Goal: Task Accomplishment & Management: Complete application form

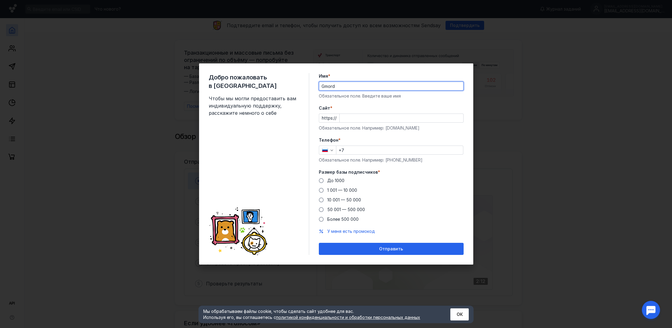
type input "Gmord"
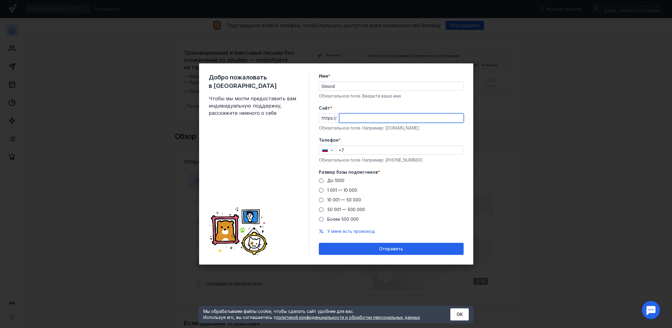
click at [358, 148] on div "Телефон * +7 Обязательное поле. Например: [PHONE_NUMBER]" at bounding box center [391, 150] width 145 height 26
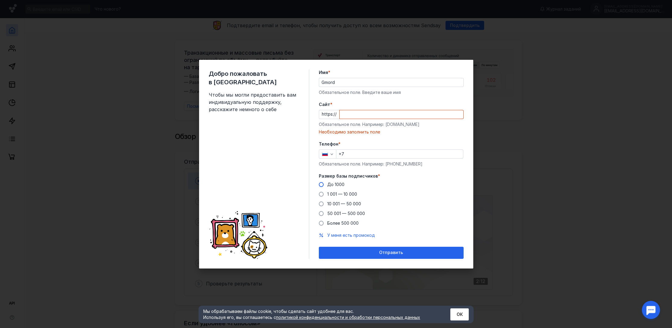
click at [336, 183] on span "До 1000" at bounding box center [335, 184] width 17 height 5
click at [0, 0] on input "До 1000" at bounding box center [0, 0] width 0 height 0
click at [366, 152] on input "+7" at bounding box center [399, 154] width 127 height 8
type input "[PHONE_NUMBER]"
click at [351, 115] on input "Cайт *" at bounding box center [402, 114] width 124 height 8
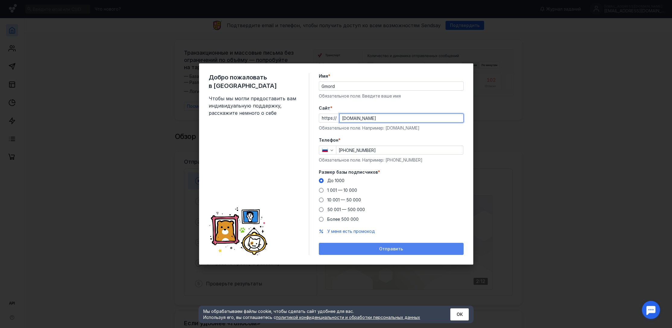
type input "[DOMAIN_NAME]"
click at [381, 249] on span "Отправить" at bounding box center [391, 248] width 24 height 5
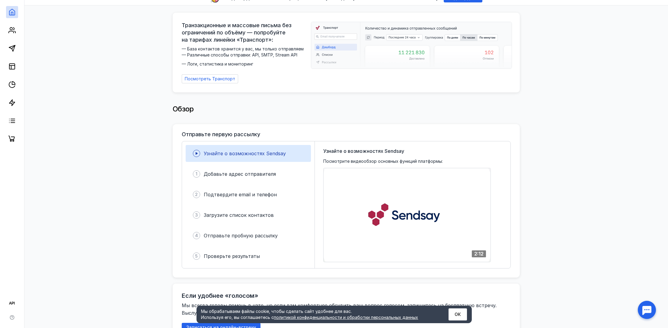
drag, startPoint x: 320, startPoint y: 145, endPoint x: 315, endPoint y: 175, distance: 31.2
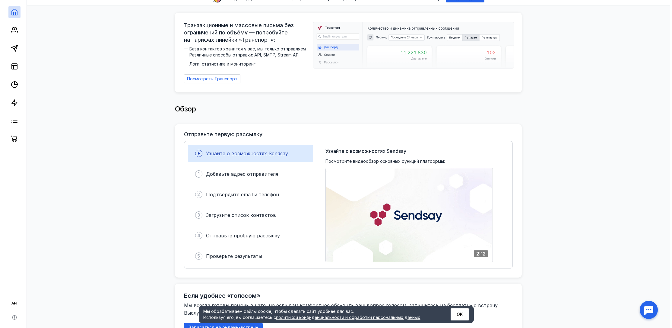
scroll to position [39, 0]
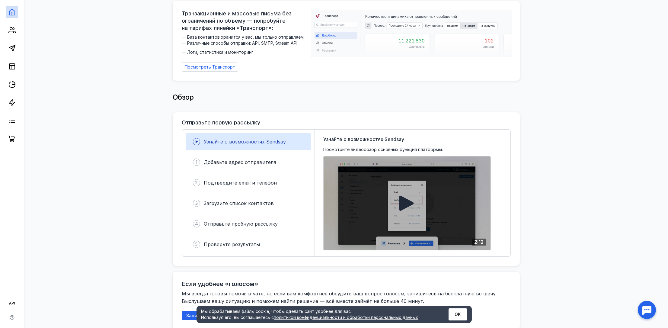
click at [395, 215] on div at bounding box center [406, 203] width 167 height 94
